Goal: Navigation & Orientation: Find specific page/section

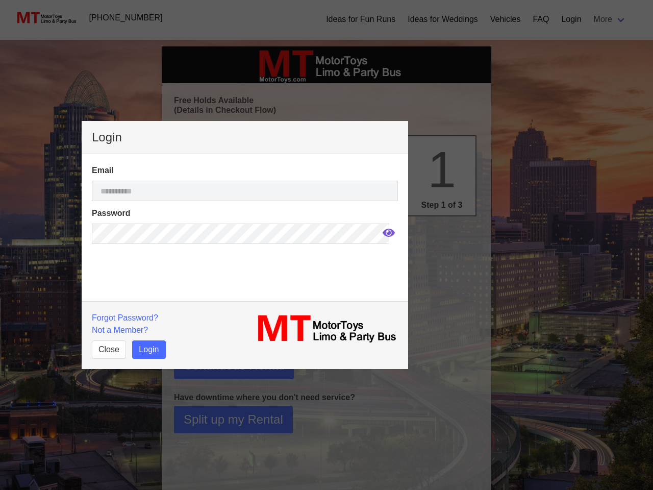
select select
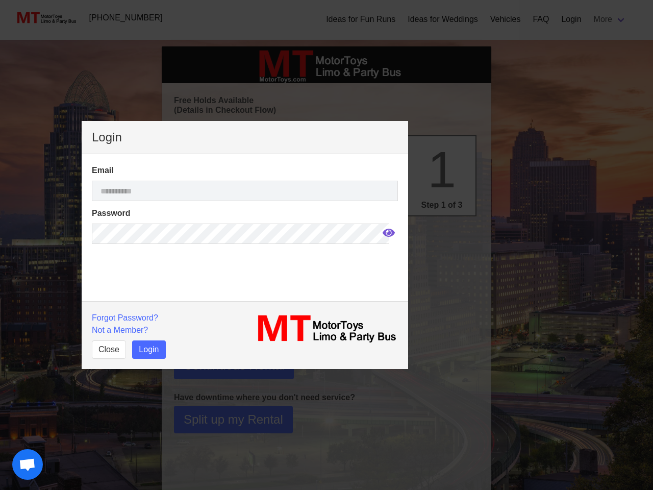
click at [382, 233] on icon at bounding box center [388, 232] width 12 height 8
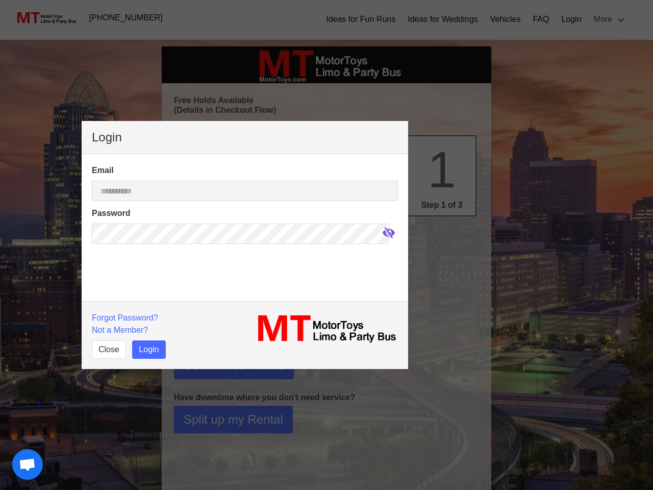
click at [123, 317] on p "Forgot Password?" at bounding box center [165, 318] width 147 height 12
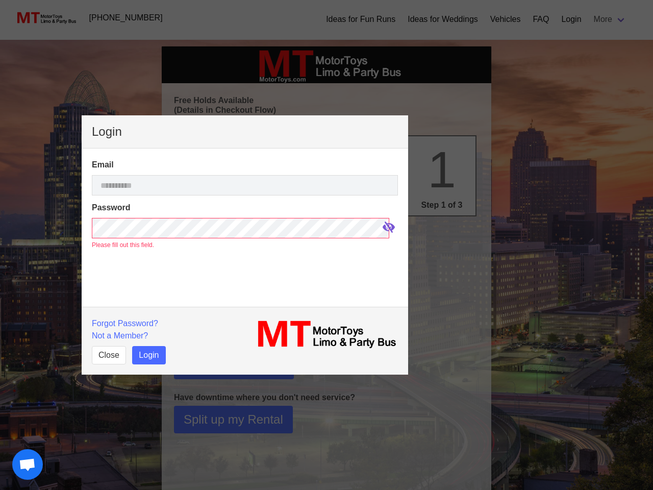
click at [120, 329] on p "Not a Member?" at bounding box center [165, 335] width 147 height 12
click at [108, 349] on button "Close" at bounding box center [109, 355] width 34 height 18
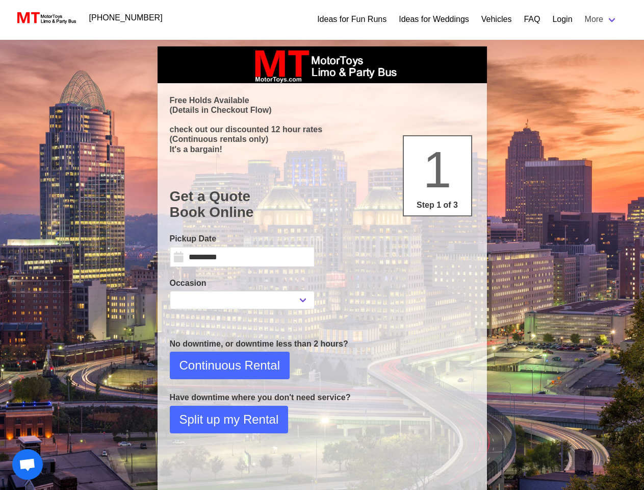
click at [28, 464] on span "Open chat" at bounding box center [27, 465] width 17 height 14
click at [242, 489] on html "[PHONE_NUMBER] Ideas for Fun Runs Ideas for Weddings Vehicles FAQ Login More Bo…" at bounding box center [322, 289] width 644 height 579
